Goal: Check status: Check status

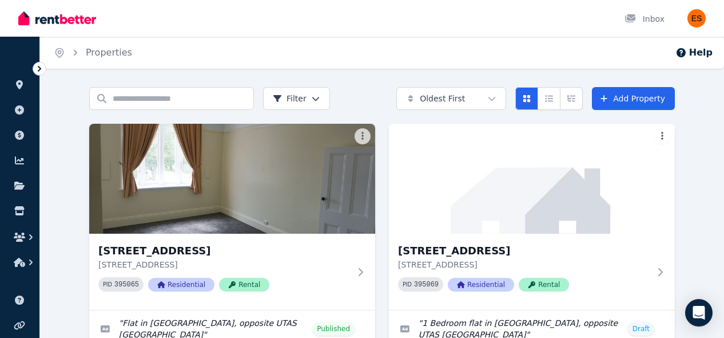
scroll to position [128, 0]
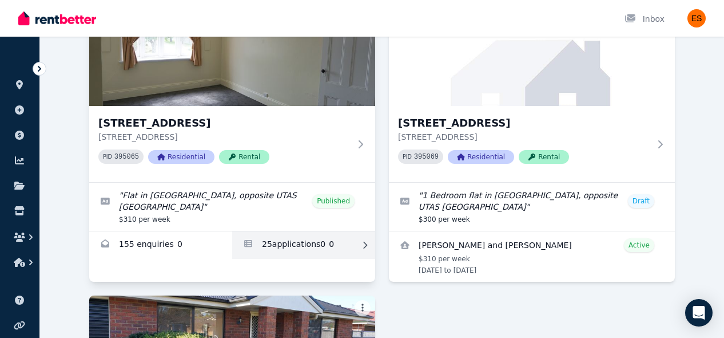
click at [290, 245] on link "Applications for Unit 2/55 Invermay Rd, Invermay" at bounding box center [303, 244] width 143 height 27
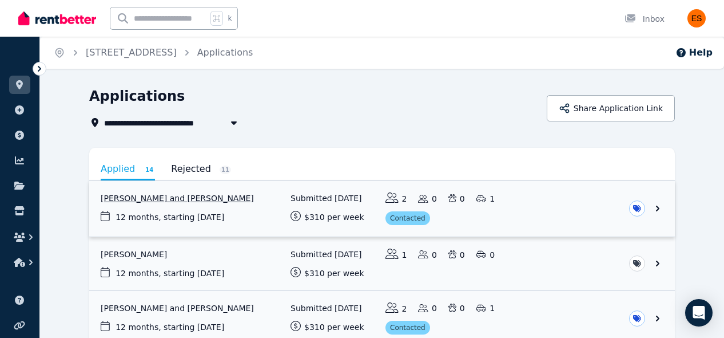
click at [549, 205] on link "View application: Ashok Sharma and Nirmala Rimal" at bounding box center [382, 208] width 586 height 55
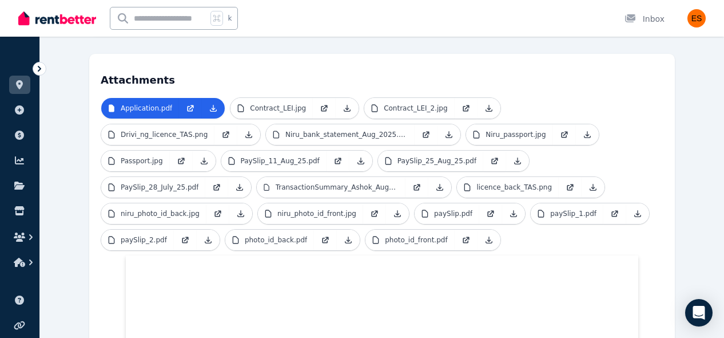
scroll to position [336, 0]
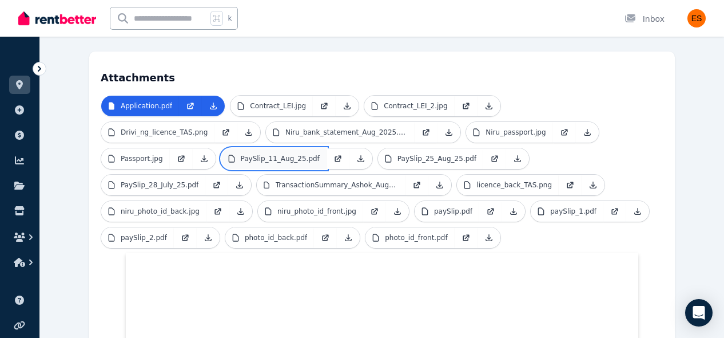
click at [291, 154] on p "PaySlip_11_Aug_25.pdf" at bounding box center [280, 158] width 79 height 9
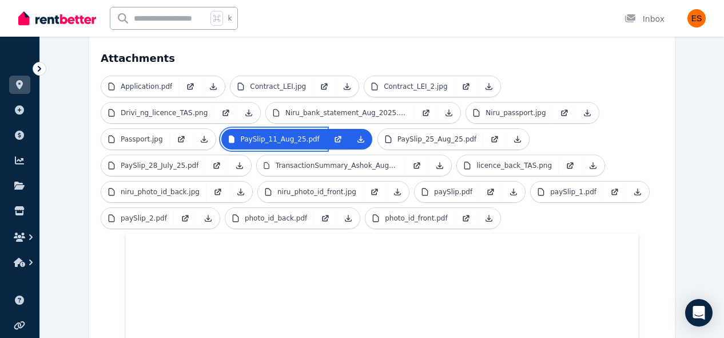
scroll to position [352, 0]
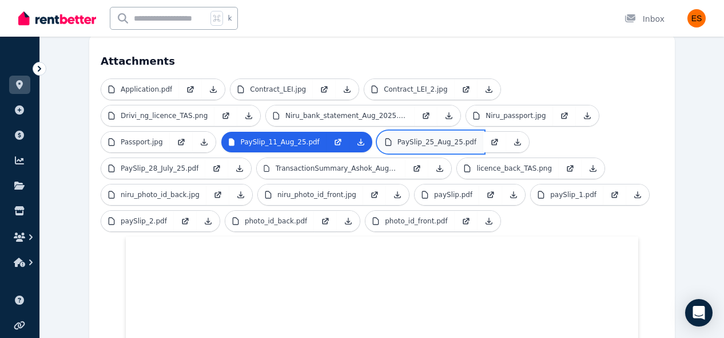
click at [409, 137] on p "PaySlip_25_Aug_25.pdf" at bounding box center [437, 141] width 79 height 9
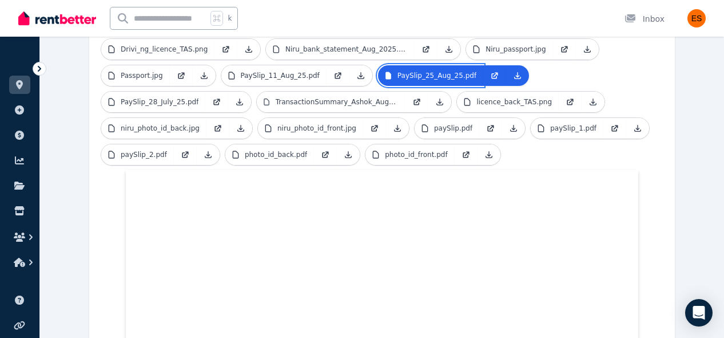
scroll to position [408, 0]
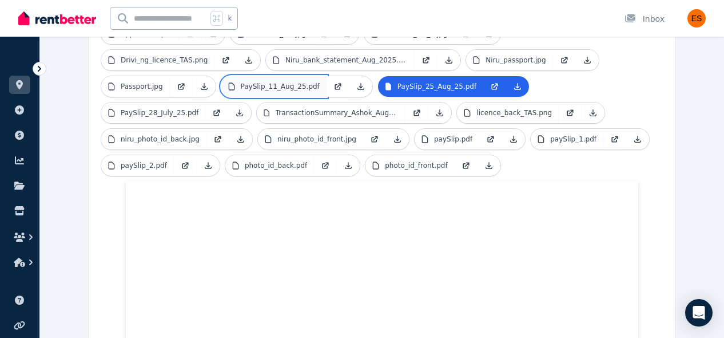
click at [297, 82] on p "PaySlip_11_Aug_25.pdf" at bounding box center [280, 86] width 79 height 9
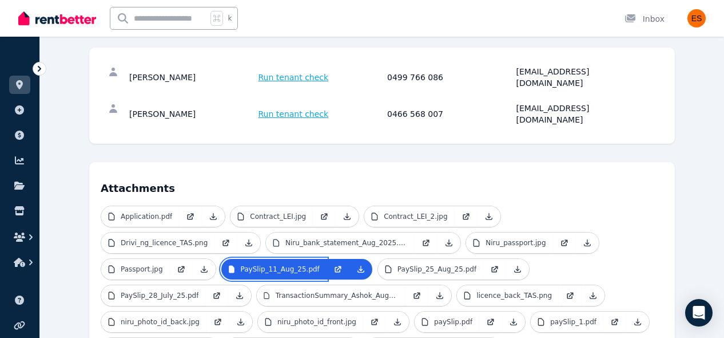
scroll to position [281, 0]
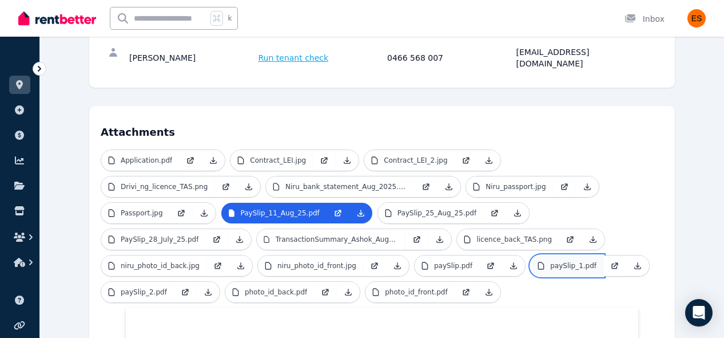
click at [566, 261] on p "paySlip_1.pdf" at bounding box center [573, 265] width 46 height 9
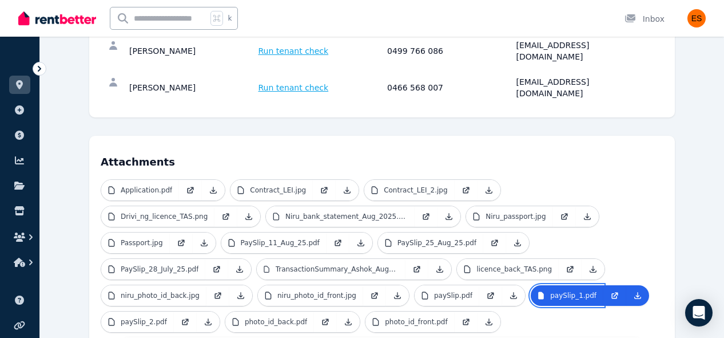
scroll to position [262, 0]
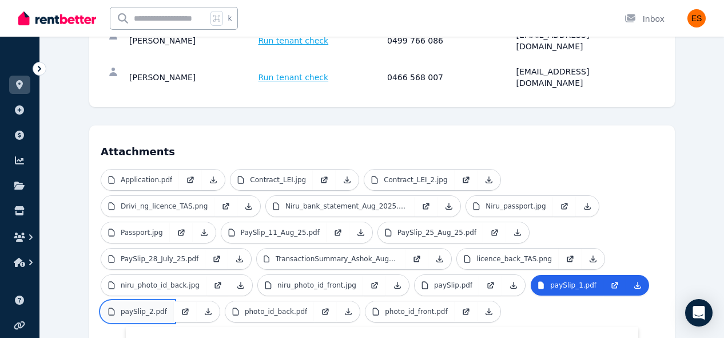
click at [140, 307] on p "paySlip_2.pdf" at bounding box center [144, 311] width 46 height 9
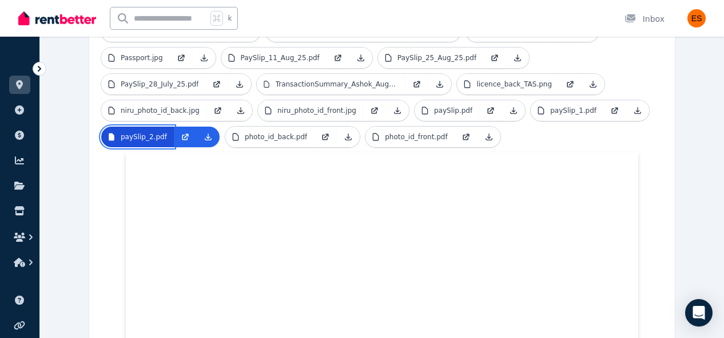
scroll to position [282, 0]
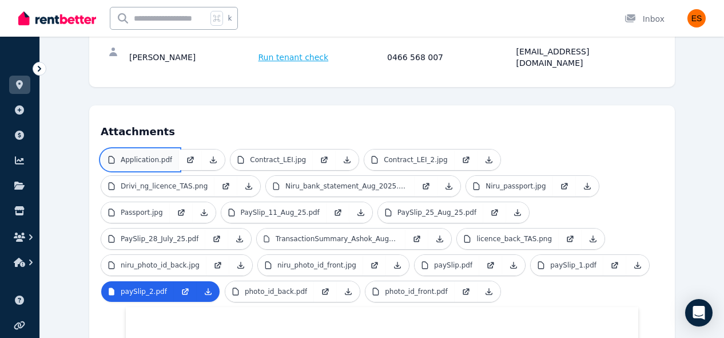
click at [151, 155] on p "Application.pdf" at bounding box center [146, 159] width 51 height 9
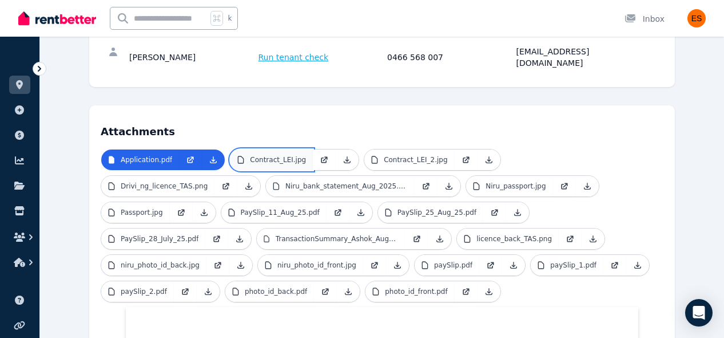
click at [272, 155] on p "Contract_LEI.jpg" at bounding box center [278, 159] width 56 height 9
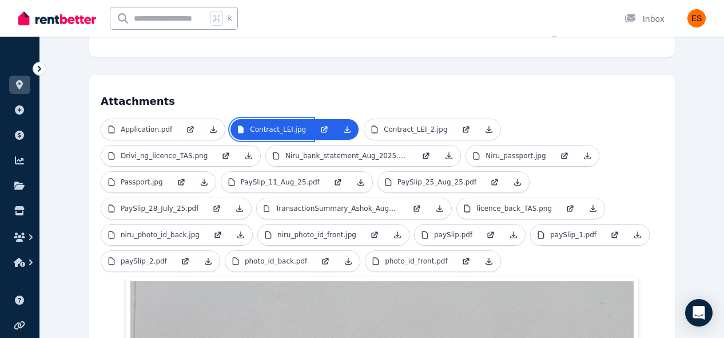
scroll to position [363, 0]
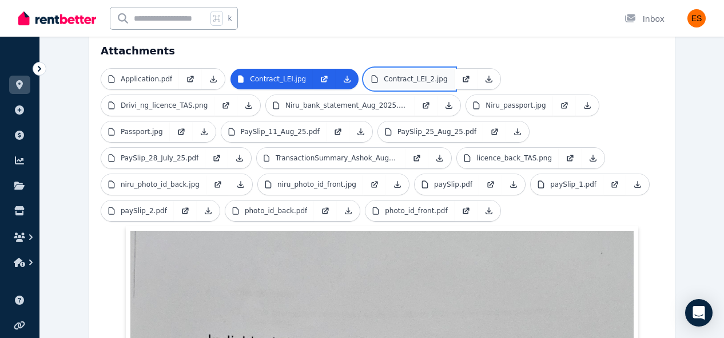
click at [431, 69] on link "Contract_LEI_2.jpg" at bounding box center [409, 79] width 90 height 21
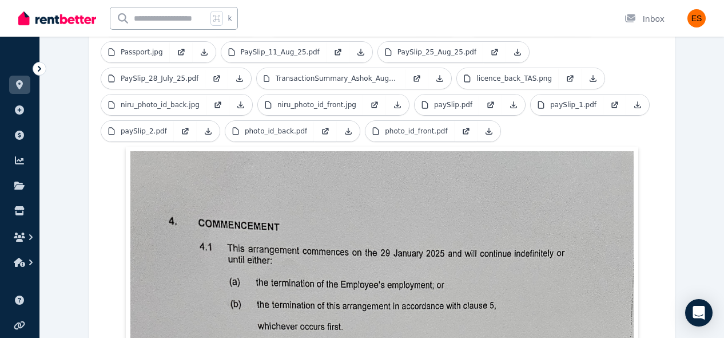
scroll to position [303, 0]
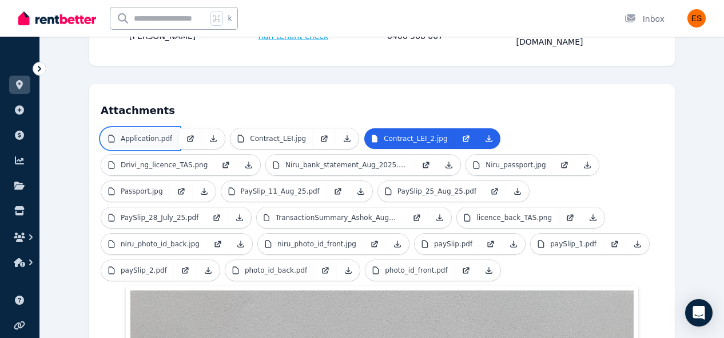
click at [161, 134] on p "Application.pdf" at bounding box center [146, 138] width 51 height 9
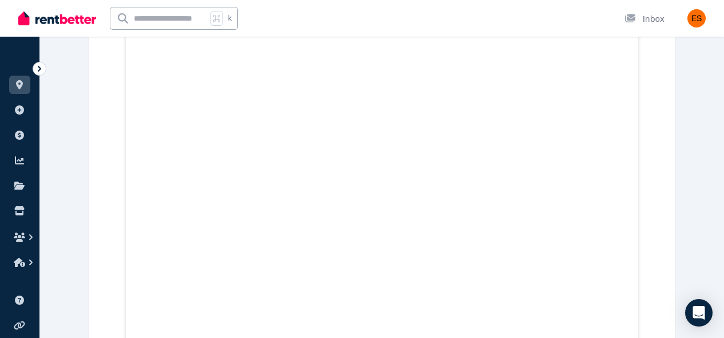
scroll to position [14890, 0]
click at [15, 79] on link at bounding box center [19, 85] width 21 height 18
